Goal: Task Accomplishment & Management: Use online tool/utility

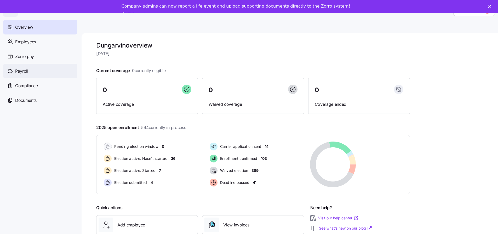
click at [21, 72] on span "Payroll" at bounding box center [21, 71] width 13 height 7
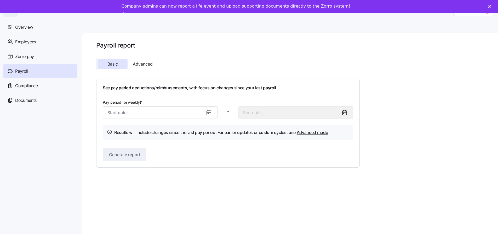
click at [210, 113] on icon at bounding box center [209, 113] width 6 height 6
click at [144, 65] on span "Advanced" at bounding box center [143, 64] width 20 height 4
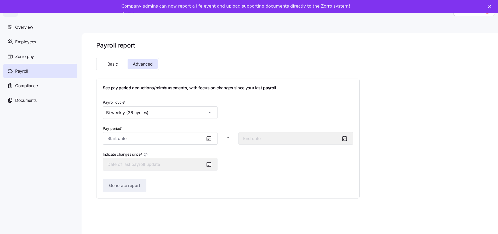
click at [210, 139] on icon at bounding box center [209, 138] width 6 height 6
click at [167, 138] on input "Pay period *" at bounding box center [160, 138] width 115 height 13
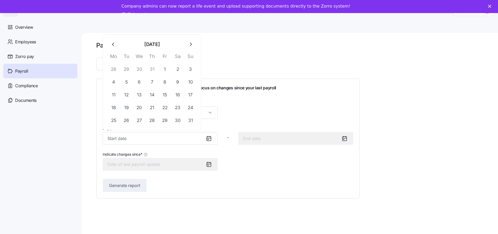
click at [193, 43] on icon "button" at bounding box center [191, 45] width 6 height 6
click at [111, 67] on button "1" at bounding box center [113, 69] width 13 height 13
type input "[DATE]"
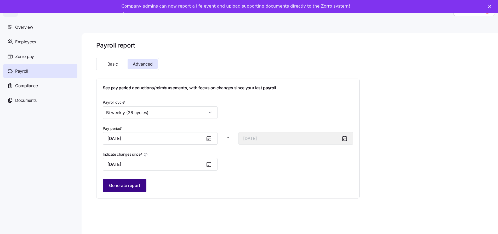
click at [125, 188] on span "Generate report" at bounding box center [124, 185] width 31 height 6
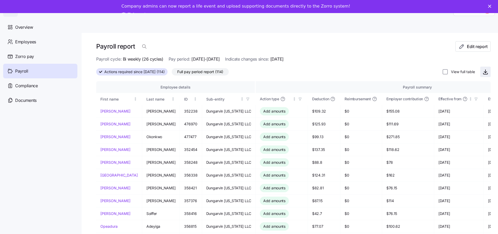
click at [484, 73] on icon "button" at bounding box center [485, 72] width 6 height 6
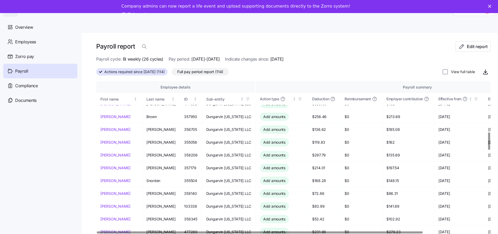
scroll to position [444, 0]
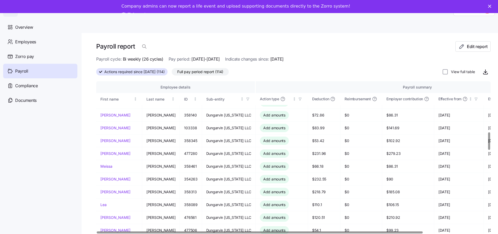
click at [20, 41] on span "Employees" at bounding box center [25, 42] width 21 height 7
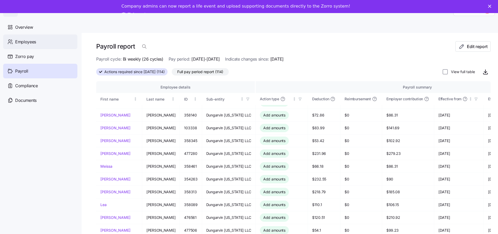
click at [23, 43] on span "Employees" at bounding box center [25, 42] width 21 height 7
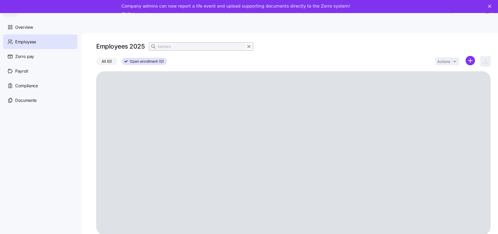
scroll to position [17, 0]
